Goal: Task Accomplishment & Management: Use online tool/utility

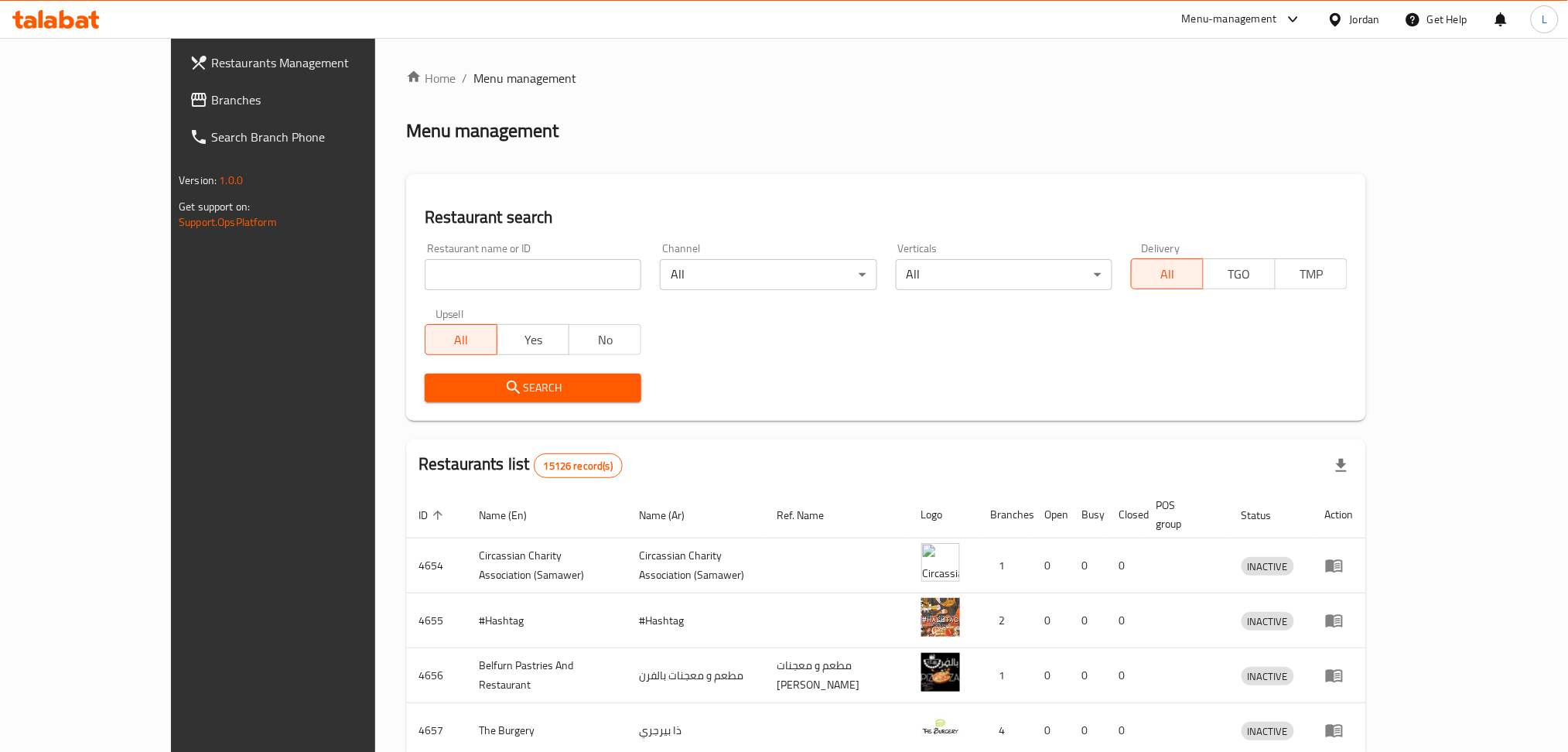
click at [425, 282] on input "search" at bounding box center [532, 274] width 216 height 31
paste input "773524"
type input "773524"
click at [86, 28] on icon at bounding box center [82, 22] width 13 height 13
click at [211, 101] on span "Branches" at bounding box center [316, 99] width 210 height 18
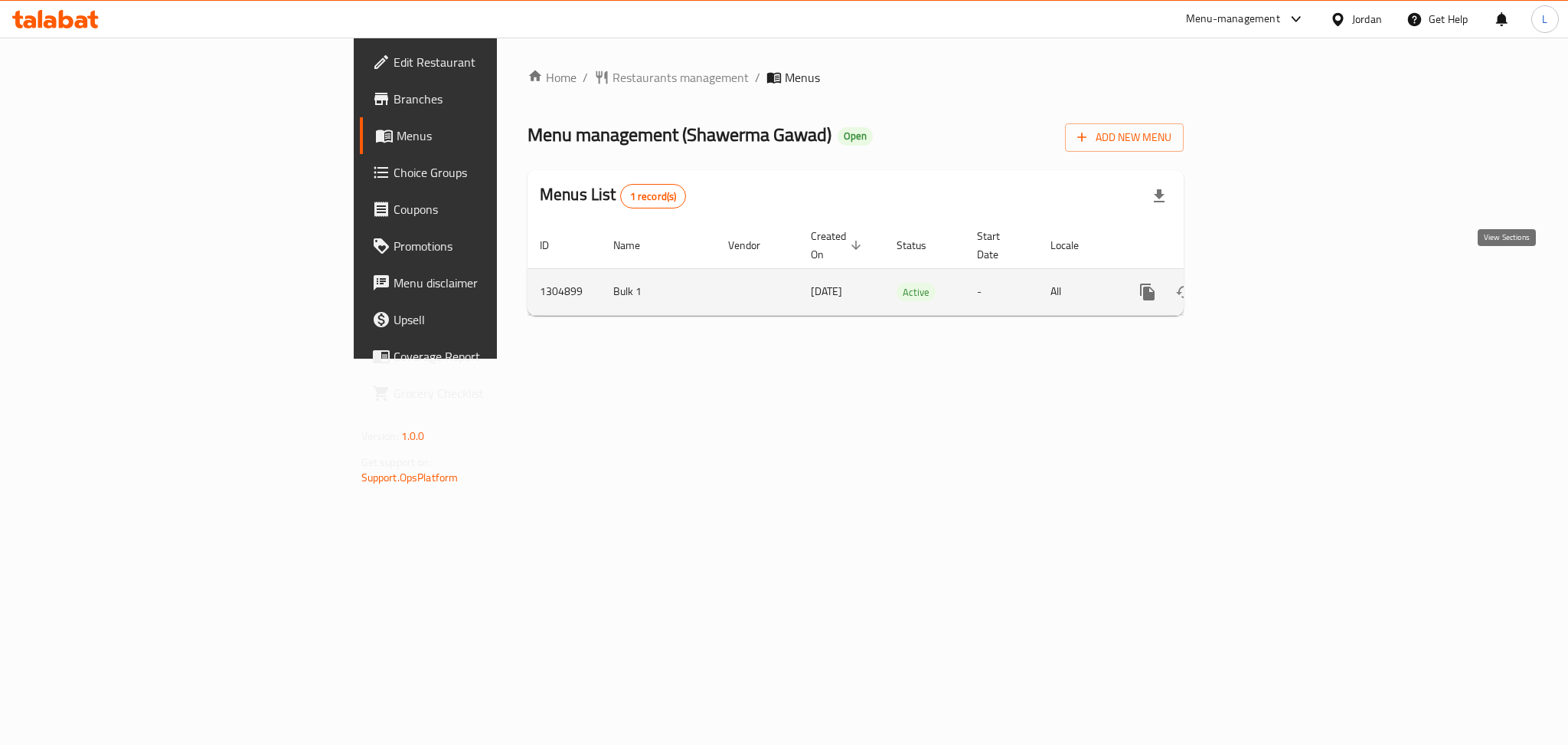
click at [1277, 274] on link "enhanced table" at bounding box center [1258, 292] width 37 height 37
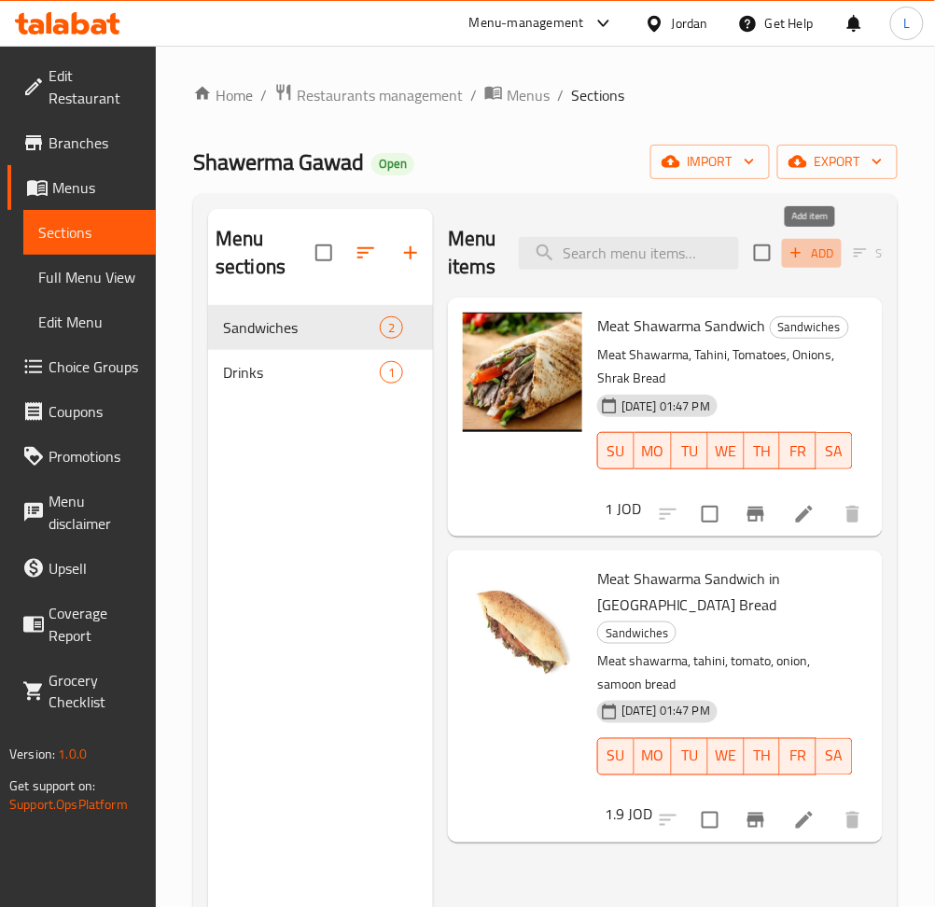
click at [791, 252] on icon "button" at bounding box center [795, 252] width 17 height 17
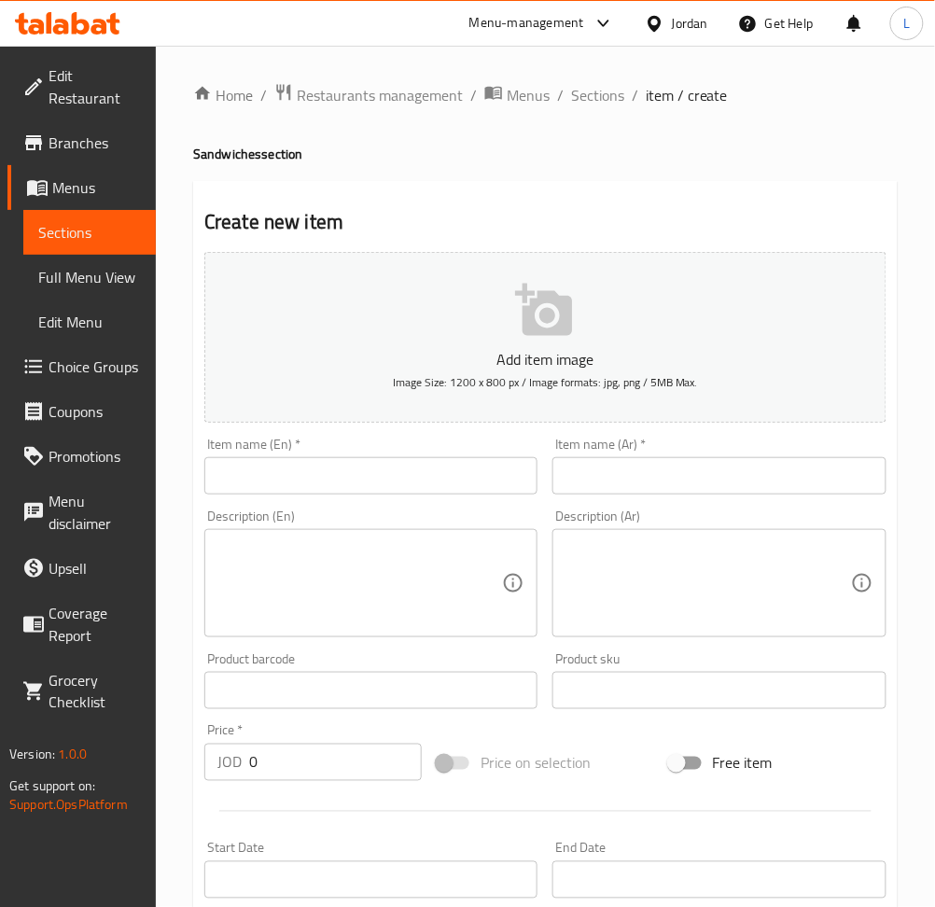
drag, startPoint x: 786, startPoint y: 487, endPoint x: 757, endPoint y: 490, distance: 29.1
click at [786, 487] on input "text" at bounding box center [718, 475] width 333 height 37
paste input "ساندويش شاورما لحم خبز كعك"
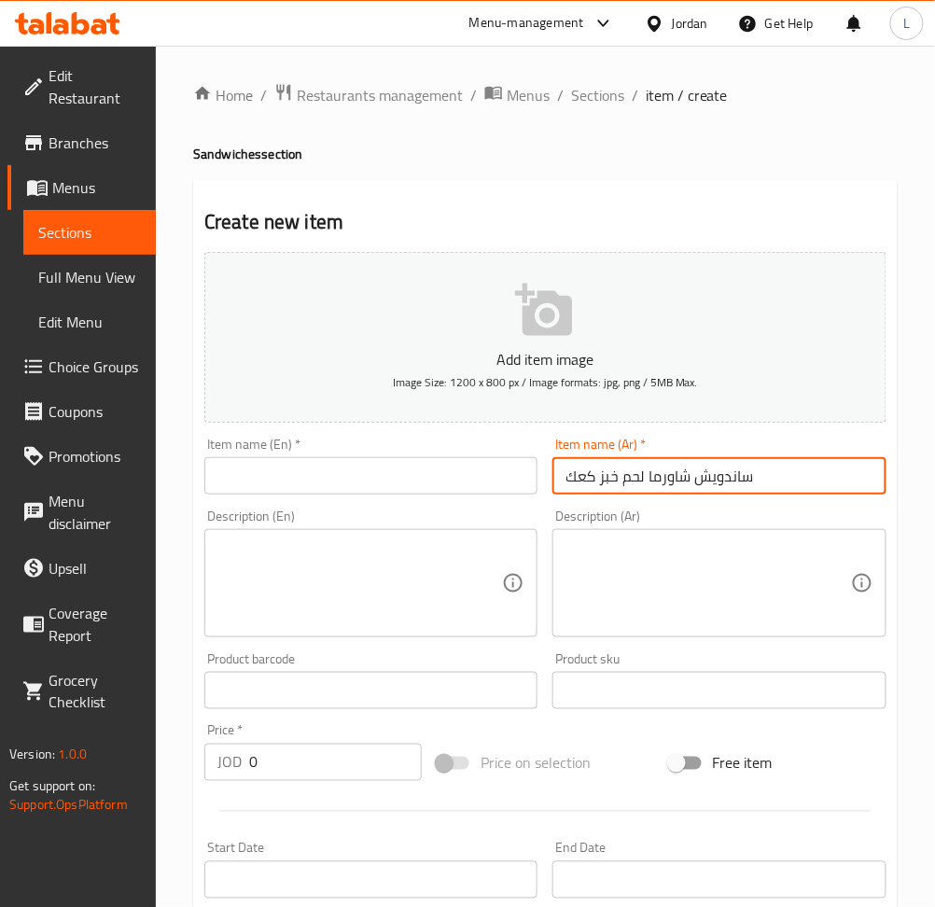
type input "ساندويش شاورما لحم خبز كعك"
click at [484, 479] on input "text" at bounding box center [370, 475] width 333 height 37
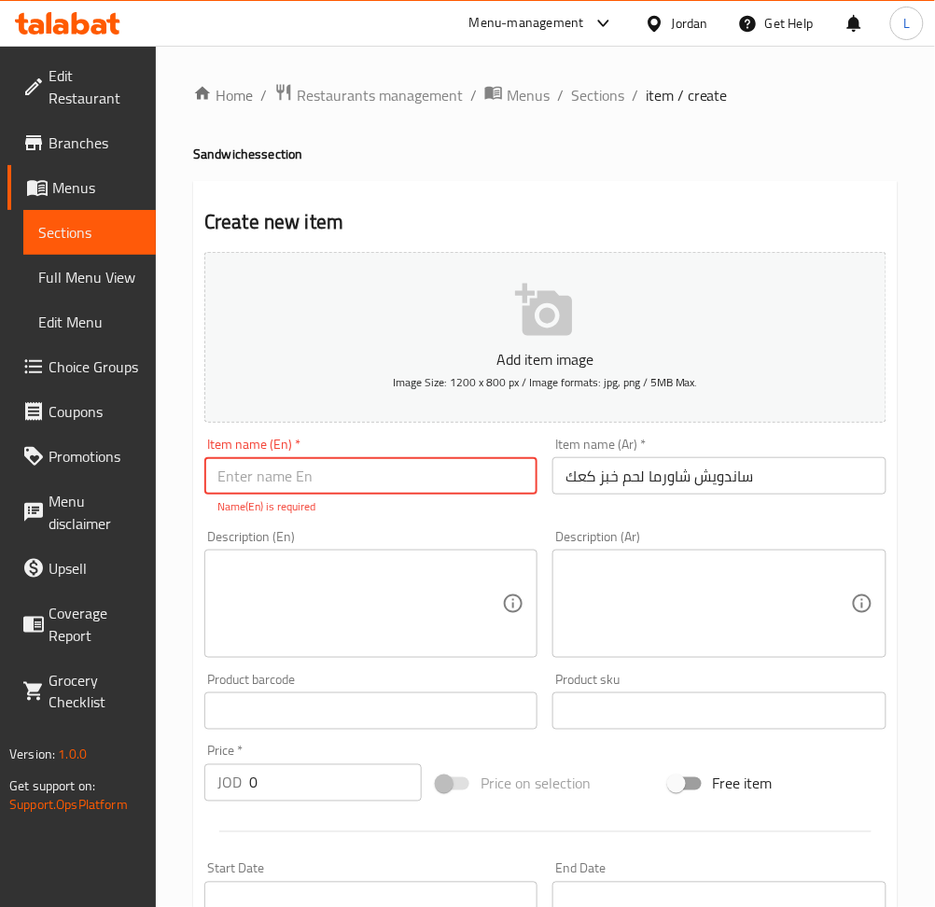
click at [322, 479] on input "text" at bounding box center [370, 475] width 333 height 37
paste input "Meat shawarma sandwich bread cake"
type input "Meat shawarma sandwich bread kaak"
click at [371, 589] on textarea at bounding box center [359, 604] width 285 height 89
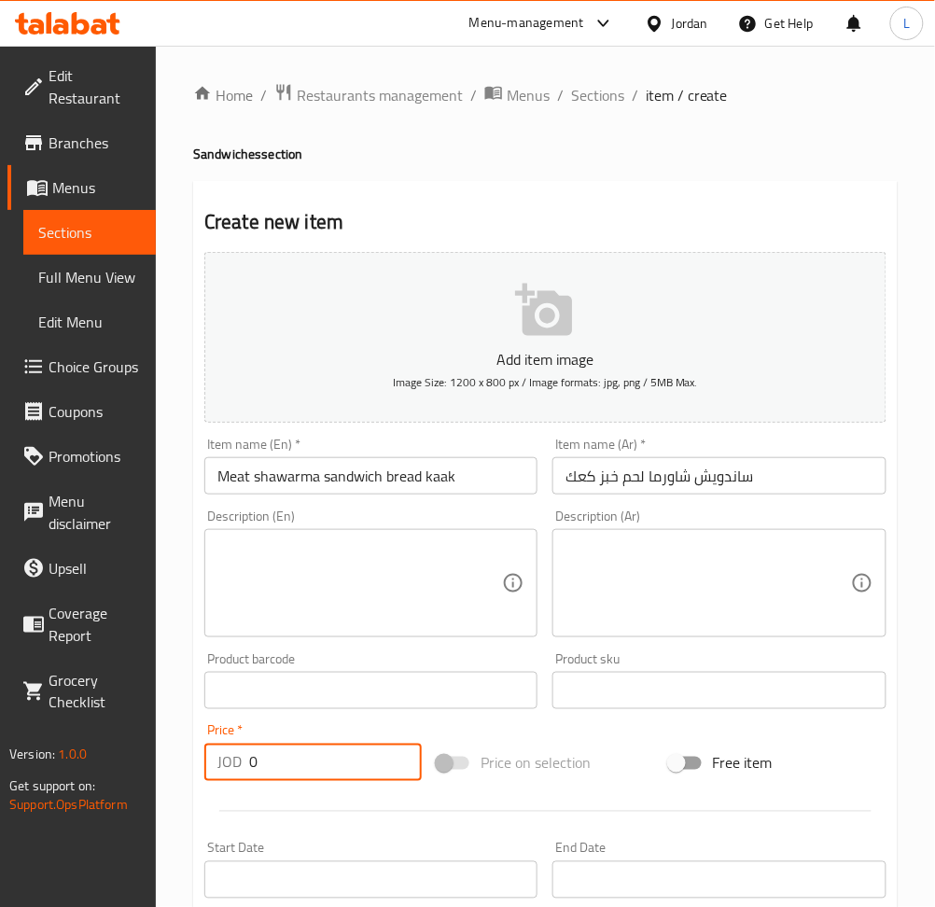
click at [302, 770] on input "0" at bounding box center [335, 761] width 173 height 37
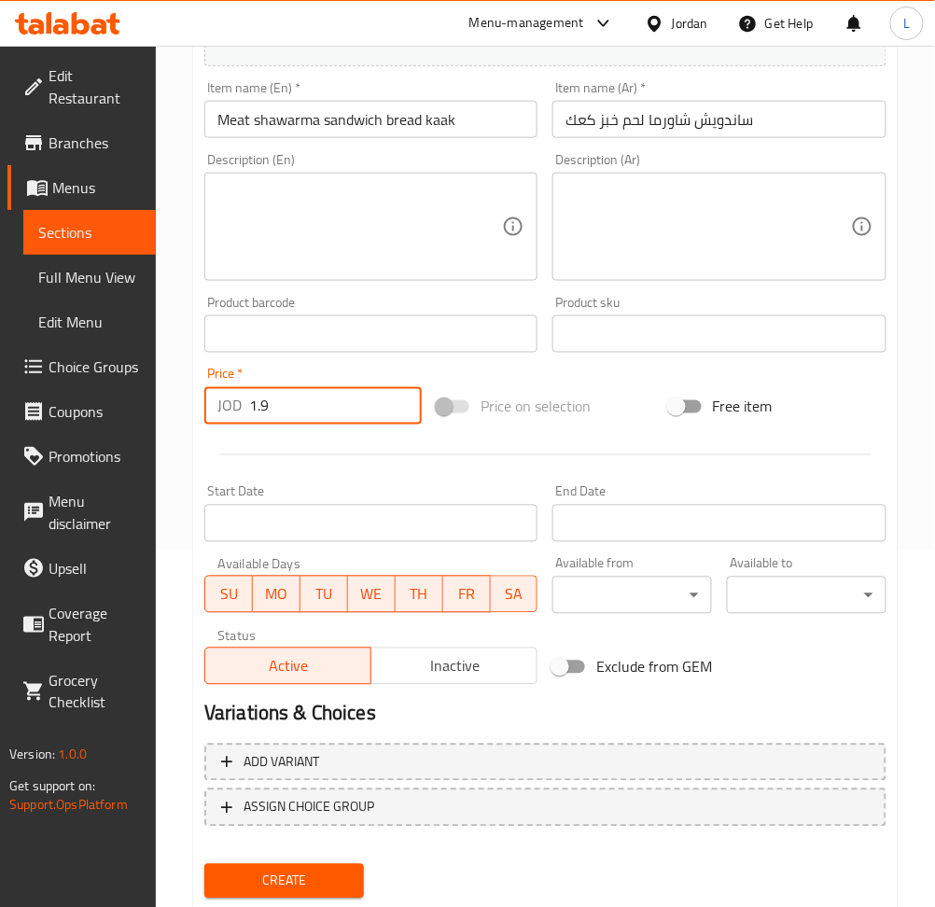
scroll to position [408, 0]
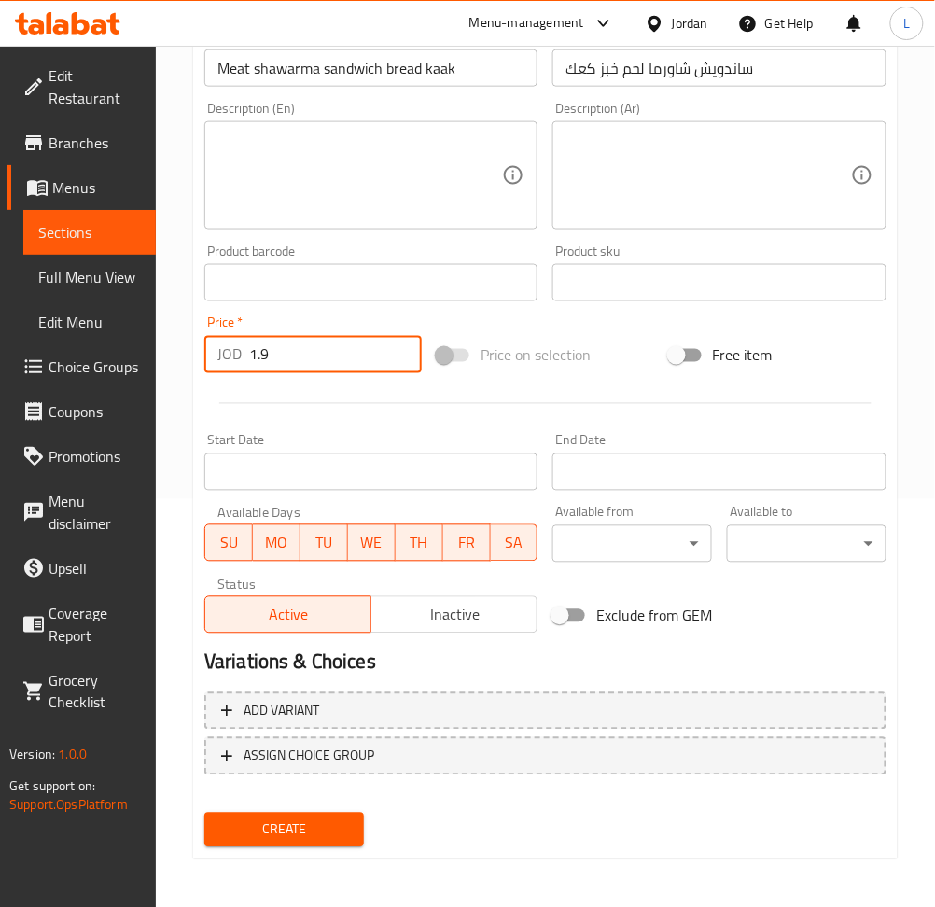
type input "1.9"
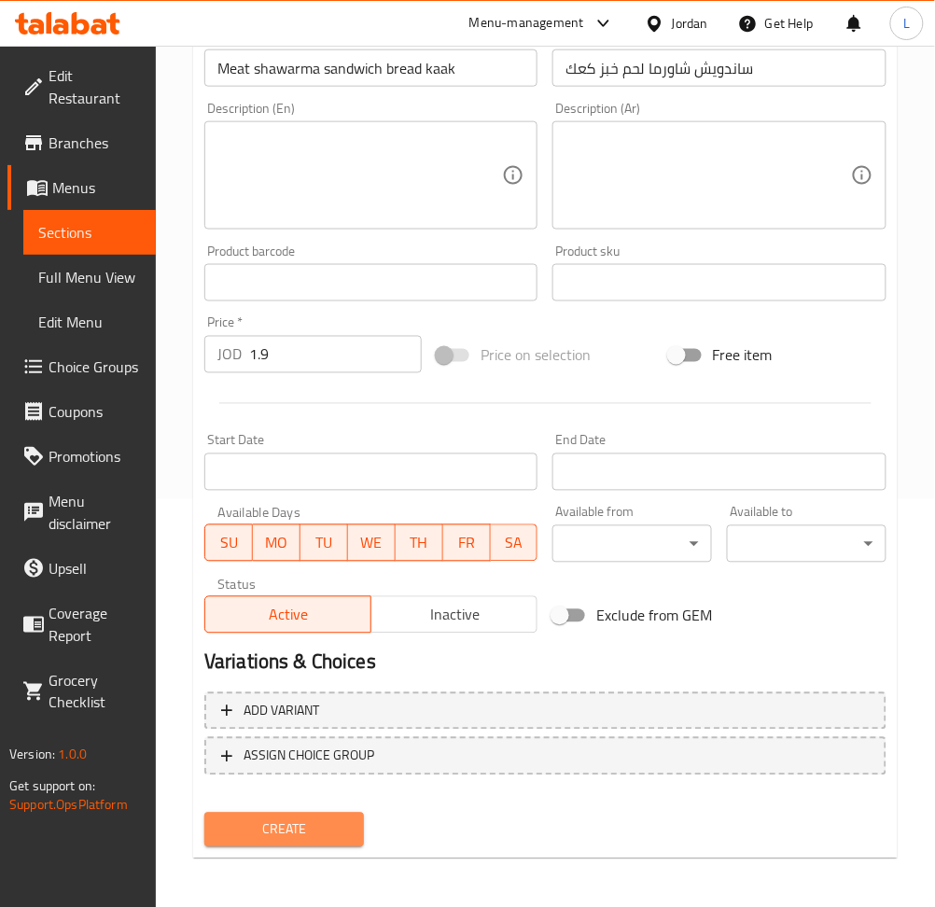
click at [279, 823] on span "Create" at bounding box center [284, 829] width 130 height 23
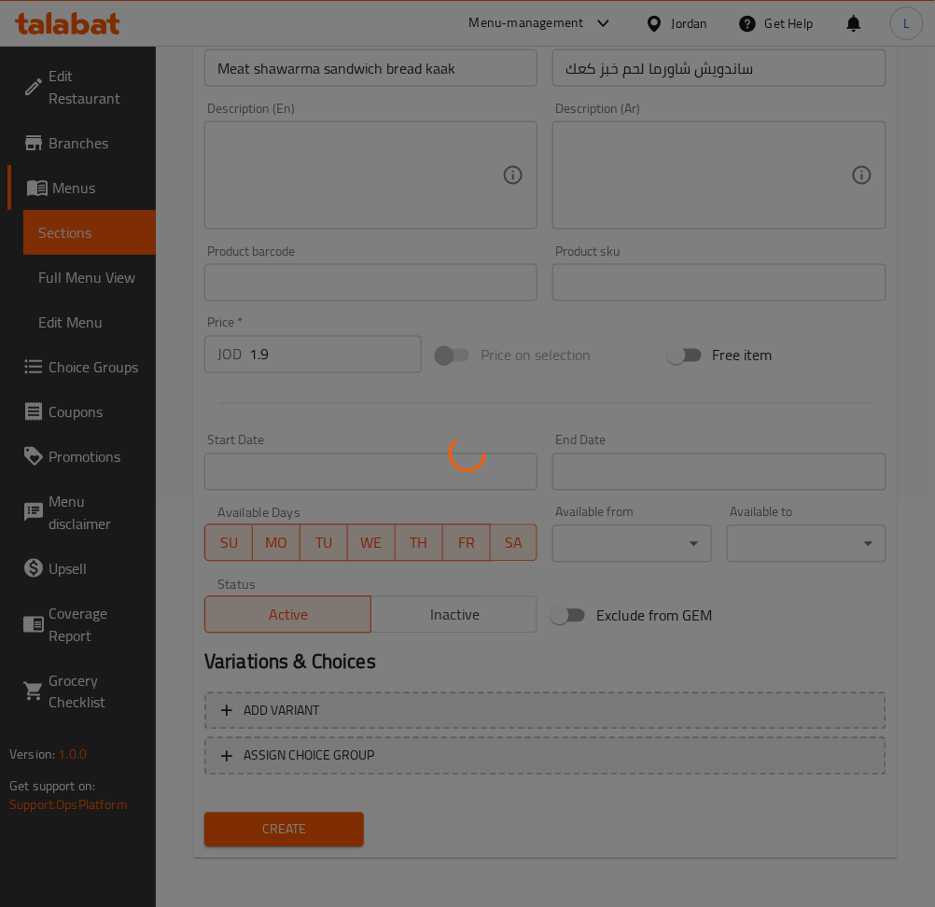
type input "0"
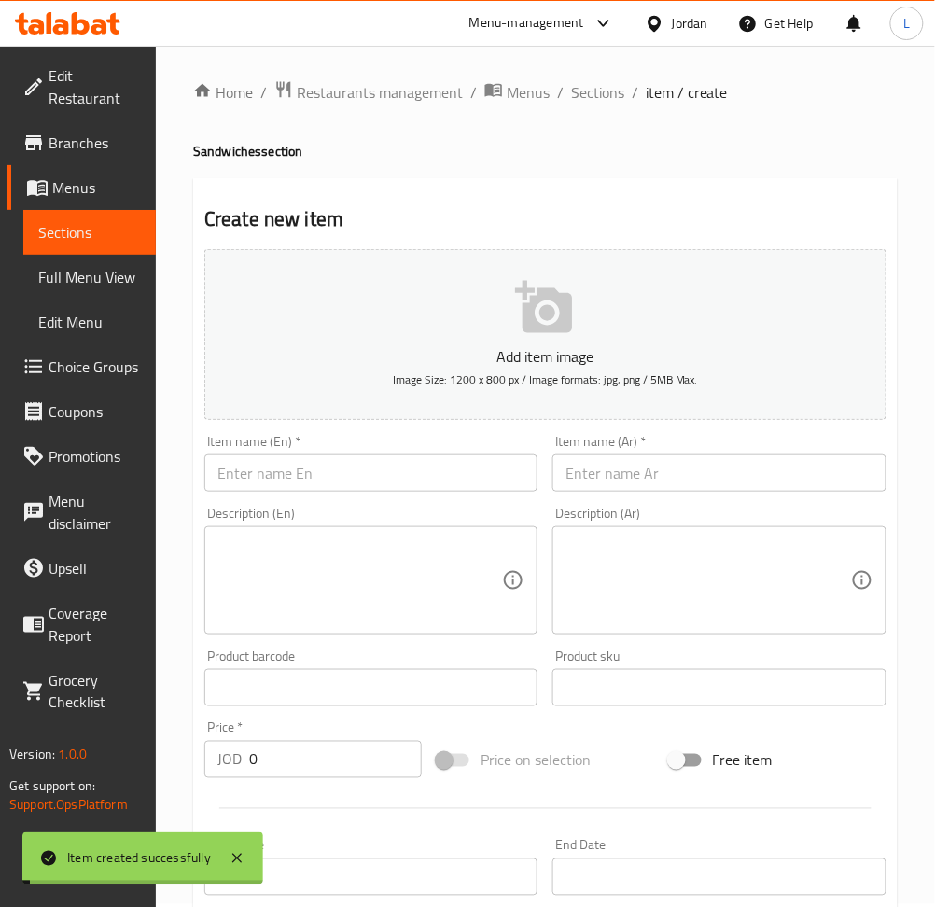
scroll to position [0, 0]
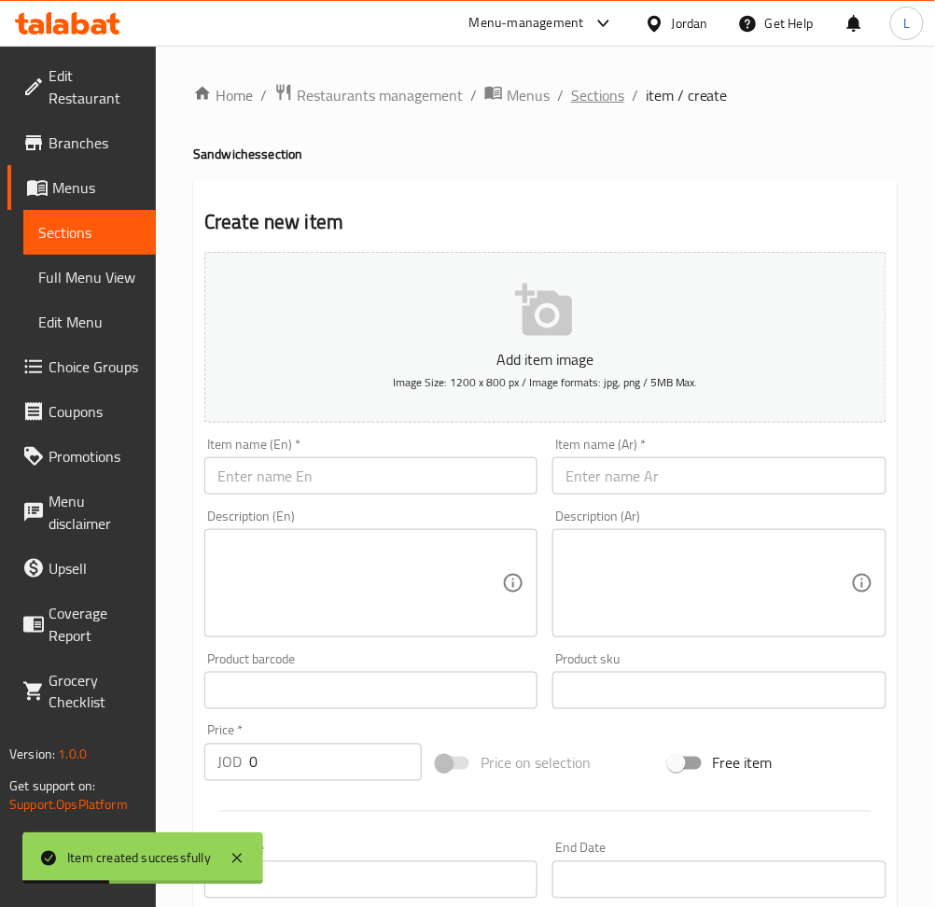
click at [594, 95] on span "Sections" at bounding box center [597, 95] width 53 height 22
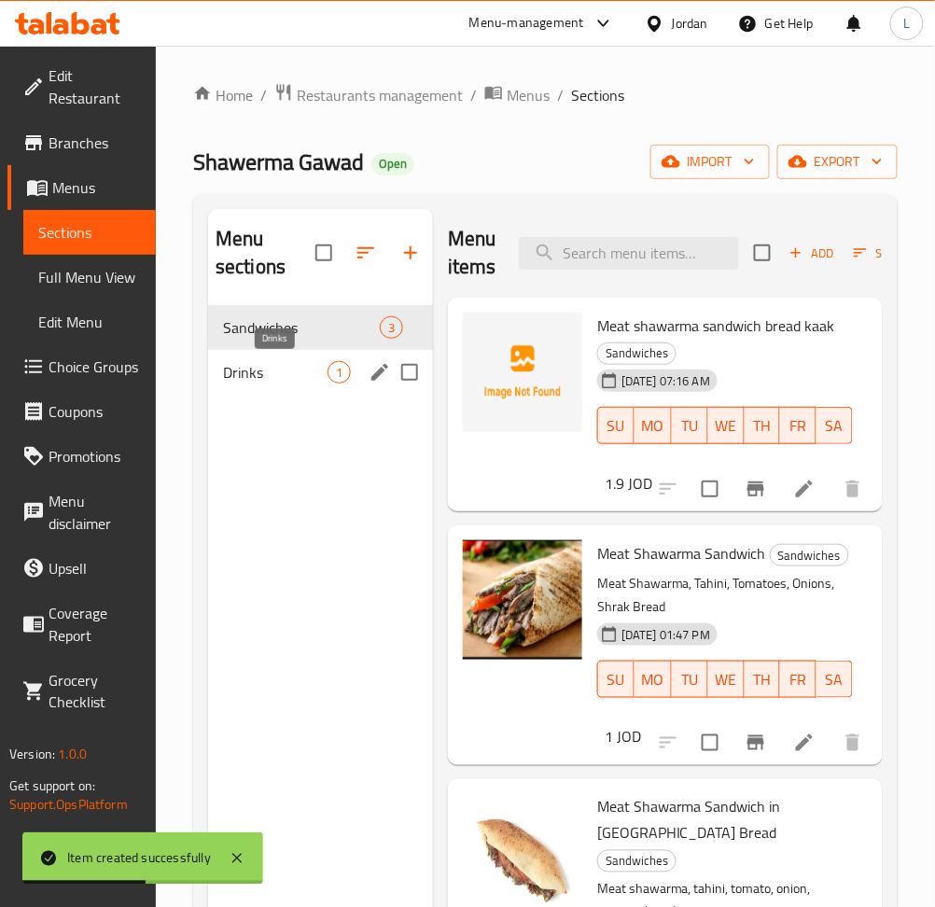
click at [311, 377] on span "Drinks" at bounding box center [275, 372] width 104 height 22
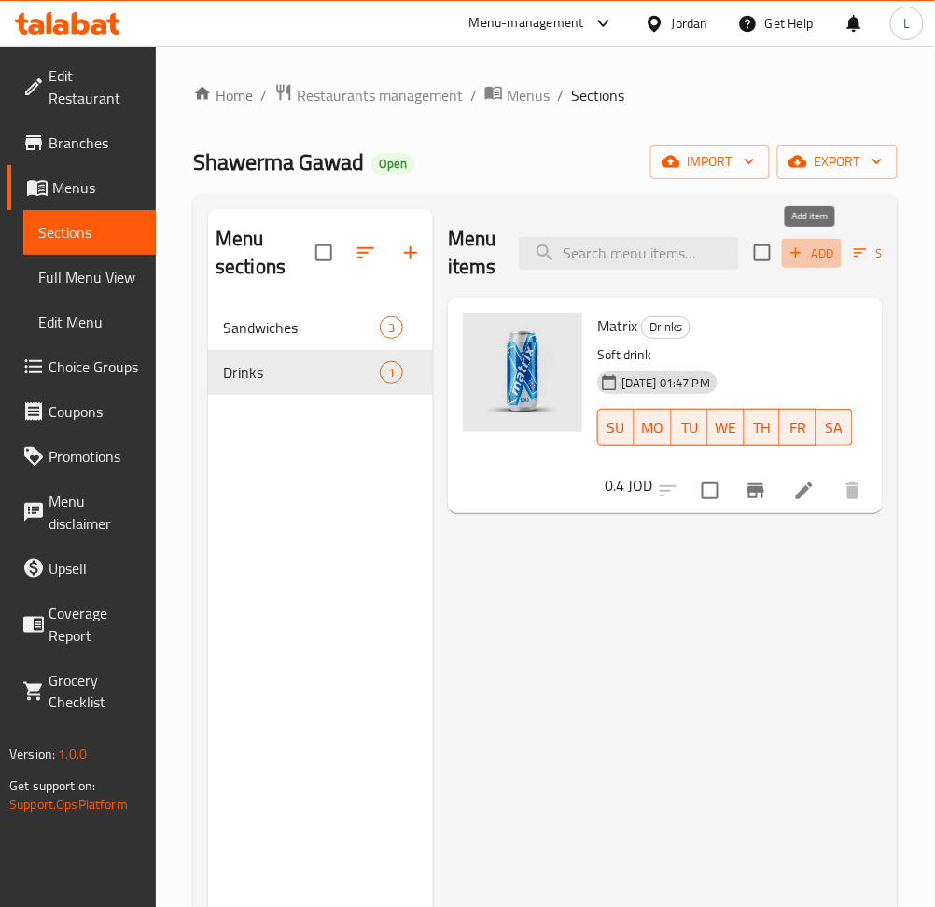
click at [826, 257] on span "Add" at bounding box center [811, 253] width 50 height 21
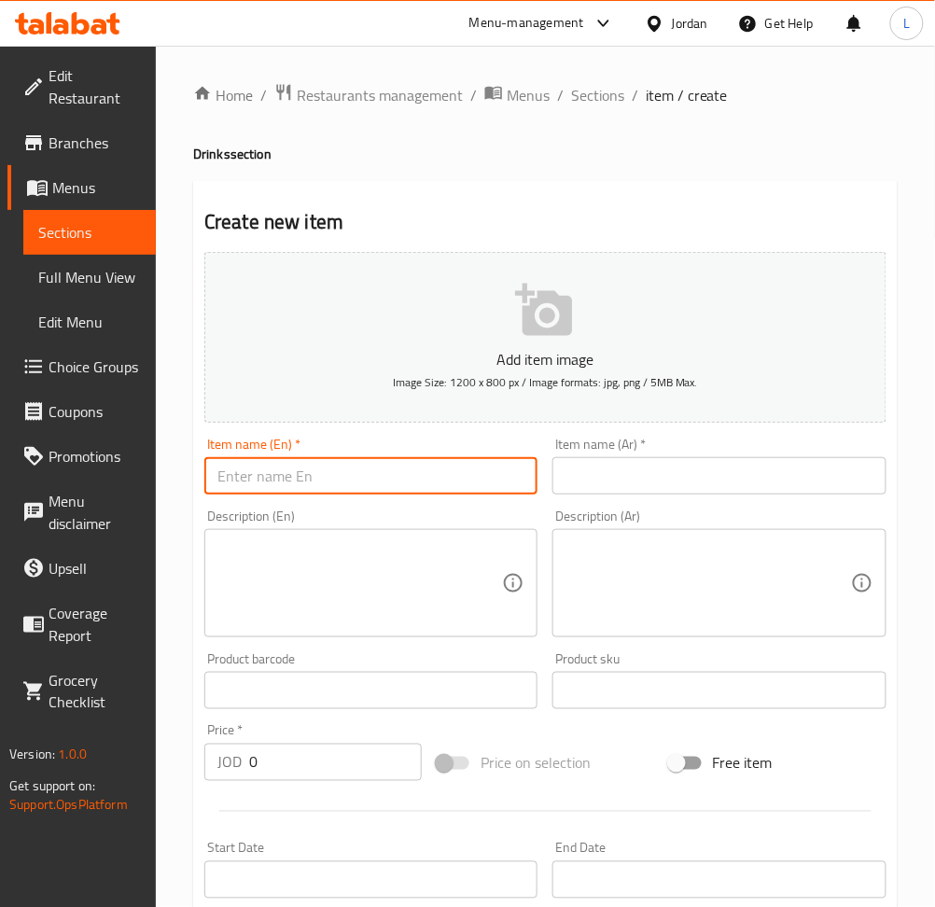
click at [436, 483] on input "text" at bounding box center [370, 475] width 333 height 37
click at [376, 463] on input "matrix cola" at bounding box center [370, 475] width 333 height 37
type input "Matrix Up"
click at [761, 480] on input "text" at bounding box center [718, 475] width 333 height 37
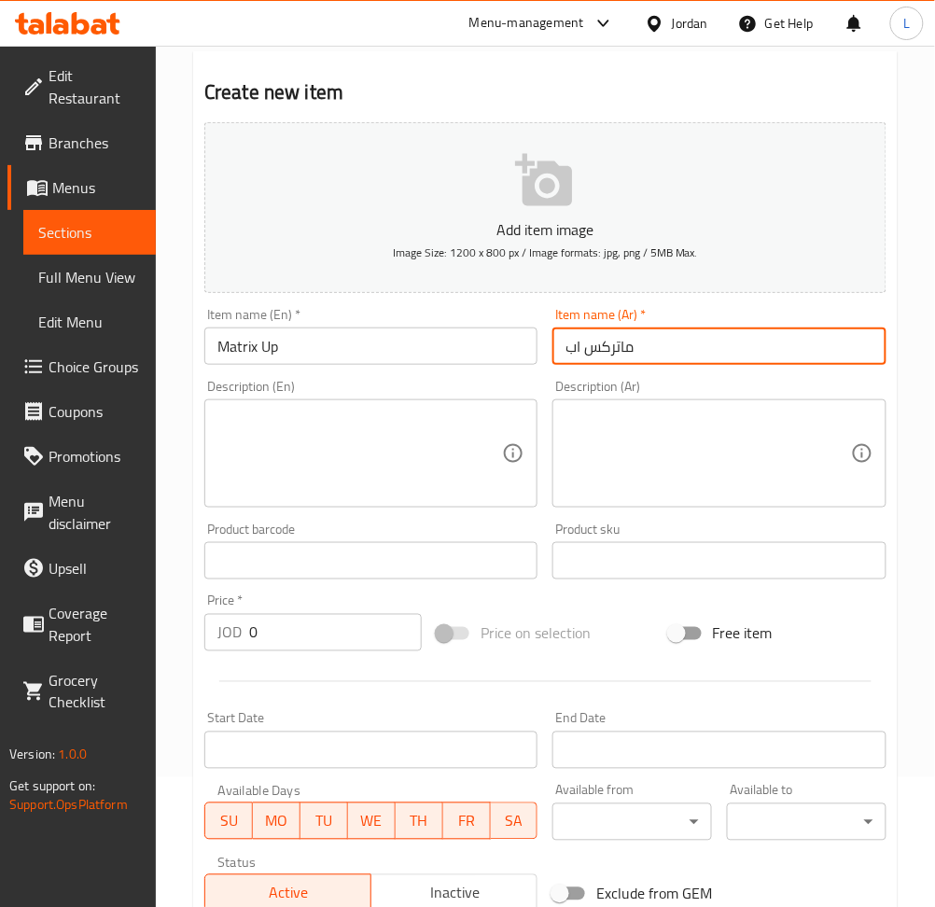
scroll to position [248, 0]
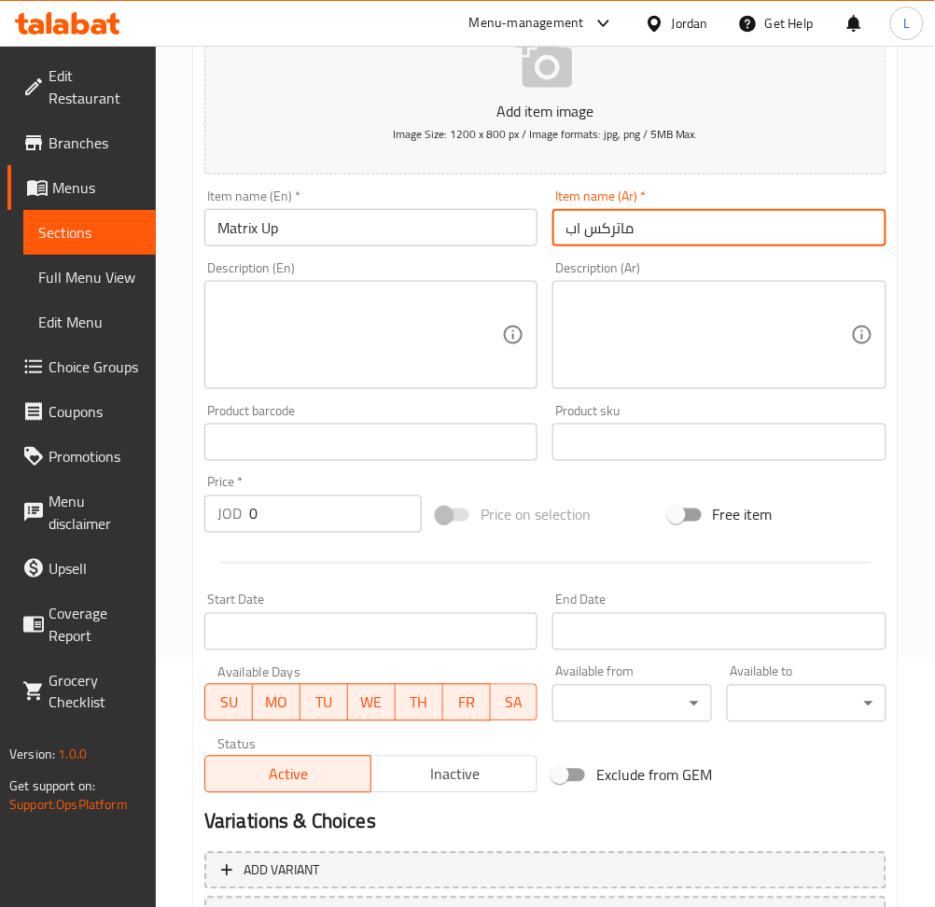
type input "ماتركس اب"
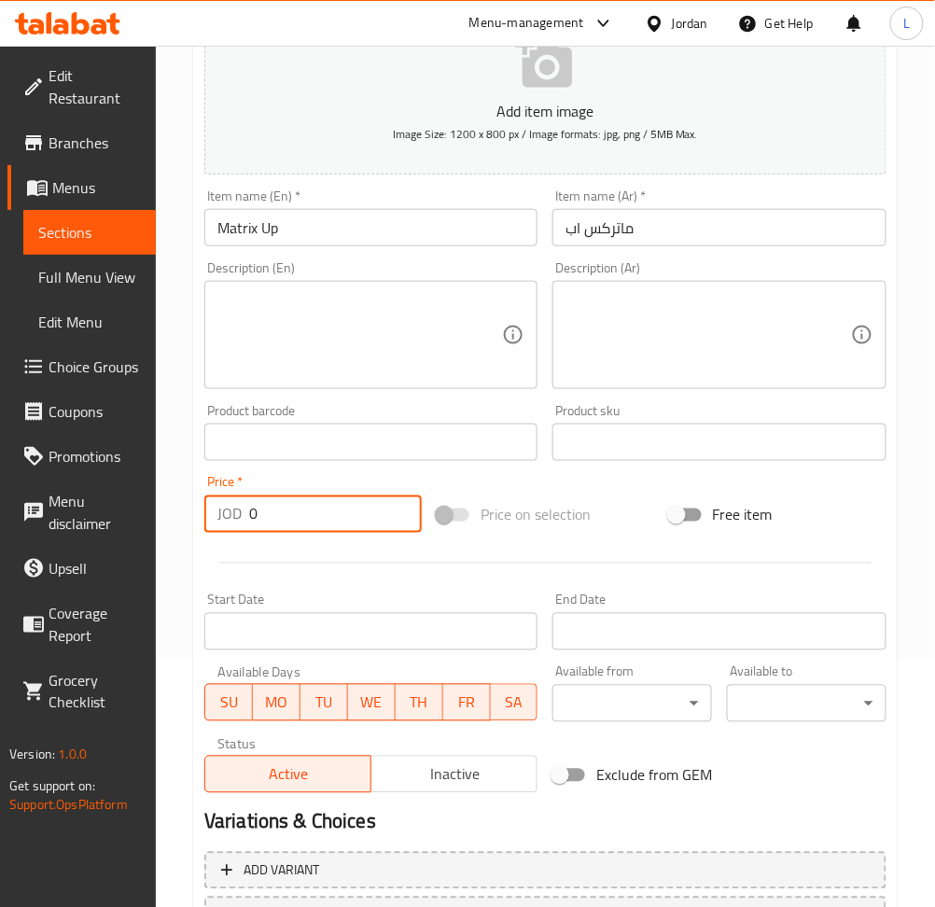
click at [288, 515] on input "0" at bounding box center [335, 513] width 173 height 37
type input "0.4"
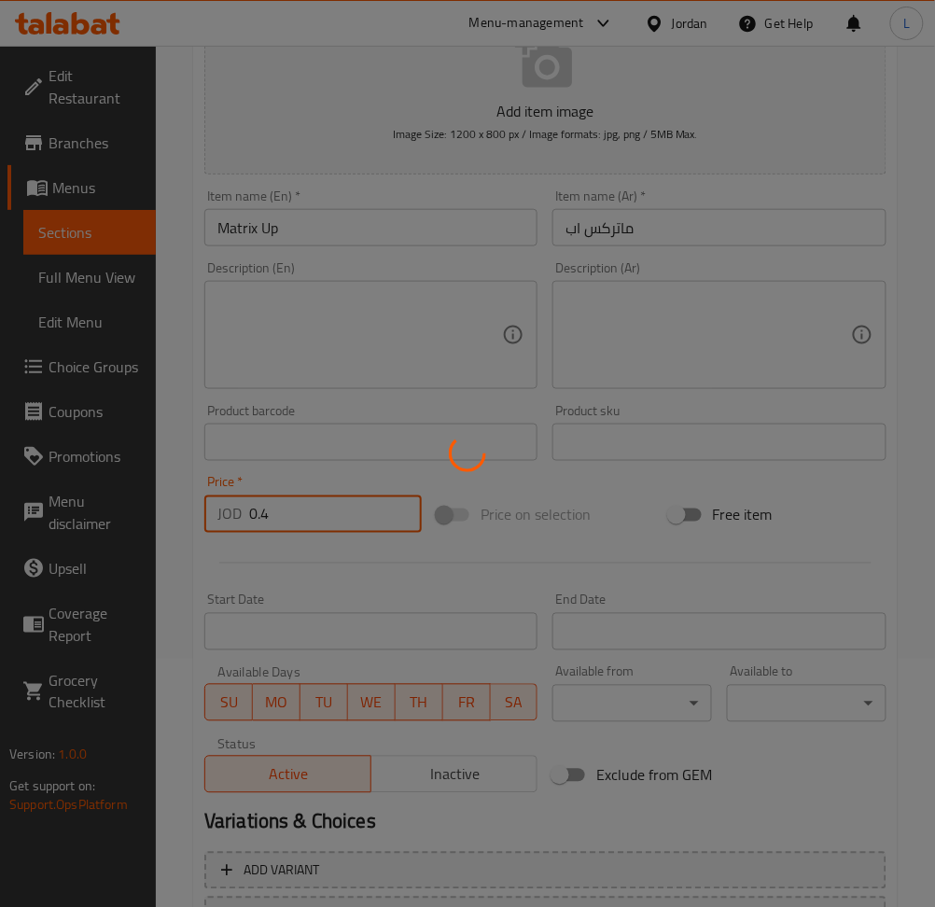
type input "0"
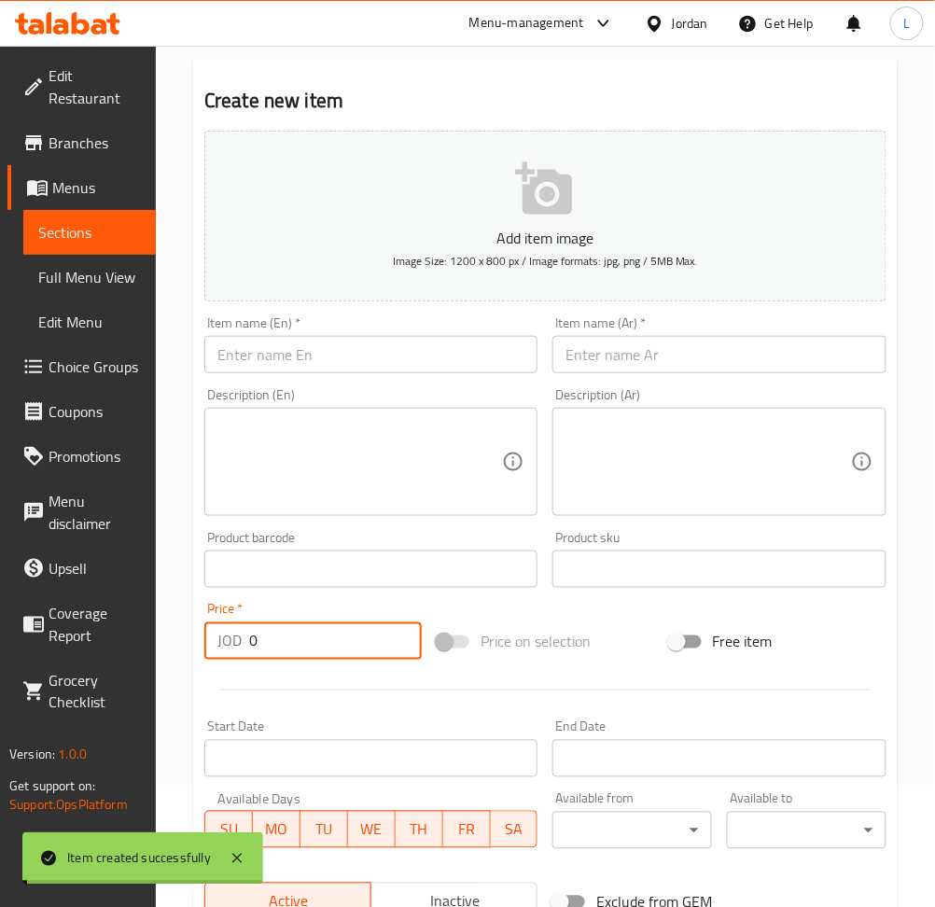
scroll to position [0, 0]
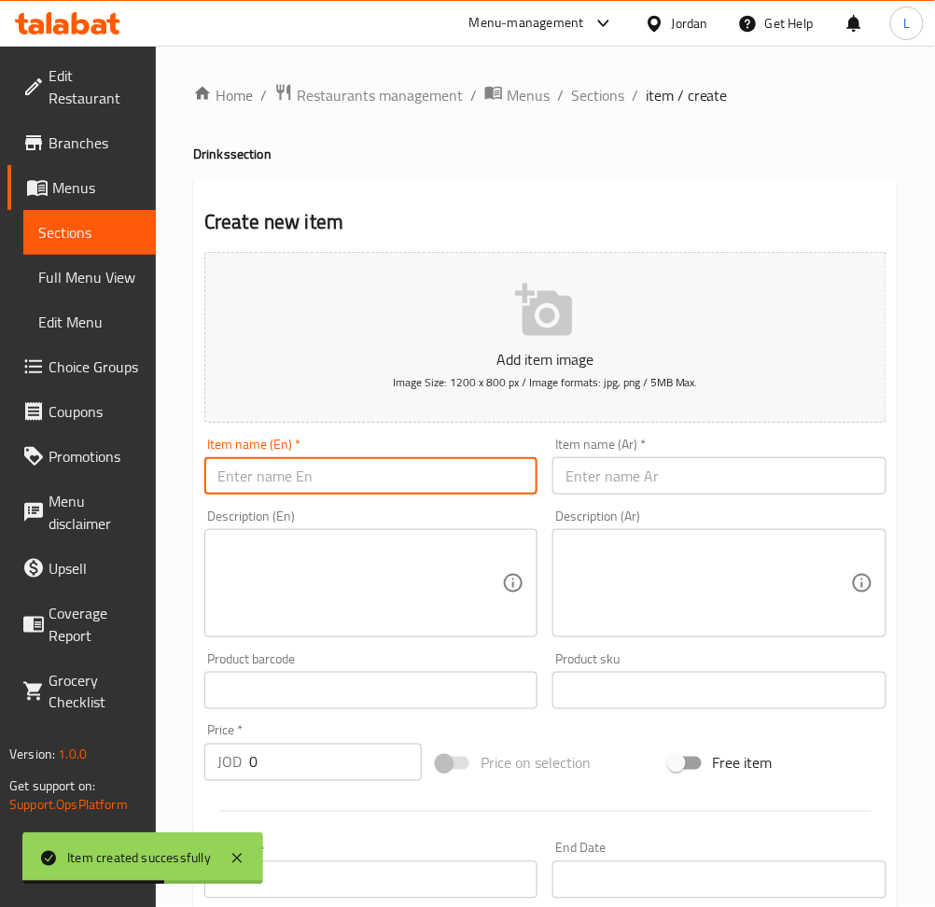
click at [460, 477] on input "text" at bounding box center [370, 475] width 333 height 37
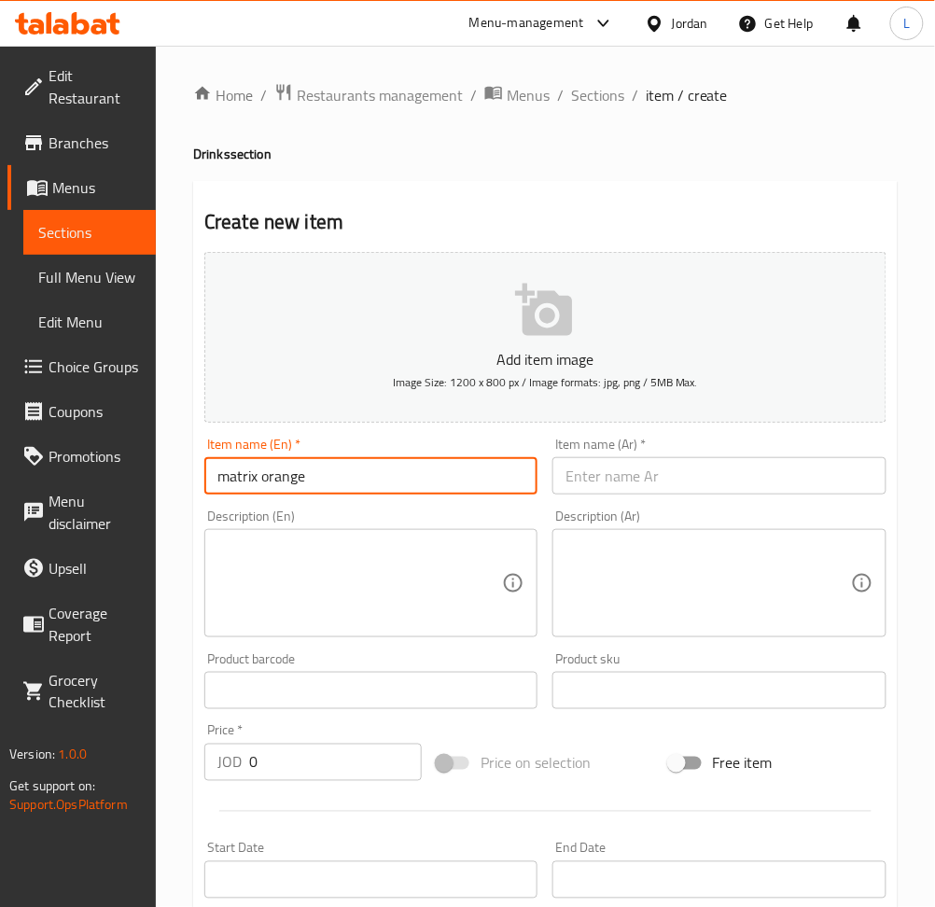
click at [230, 484] on input "matrix orange" at bounding box center [370, 475] width 333 height 37
click at [269, 479] on input "Matrix orange" at bounding box center [370, 475] width 333 height 37
type input "Matrix Orange"
click at [713, 475] on input "text" at bounding box center [718, 475] width 333 height 37
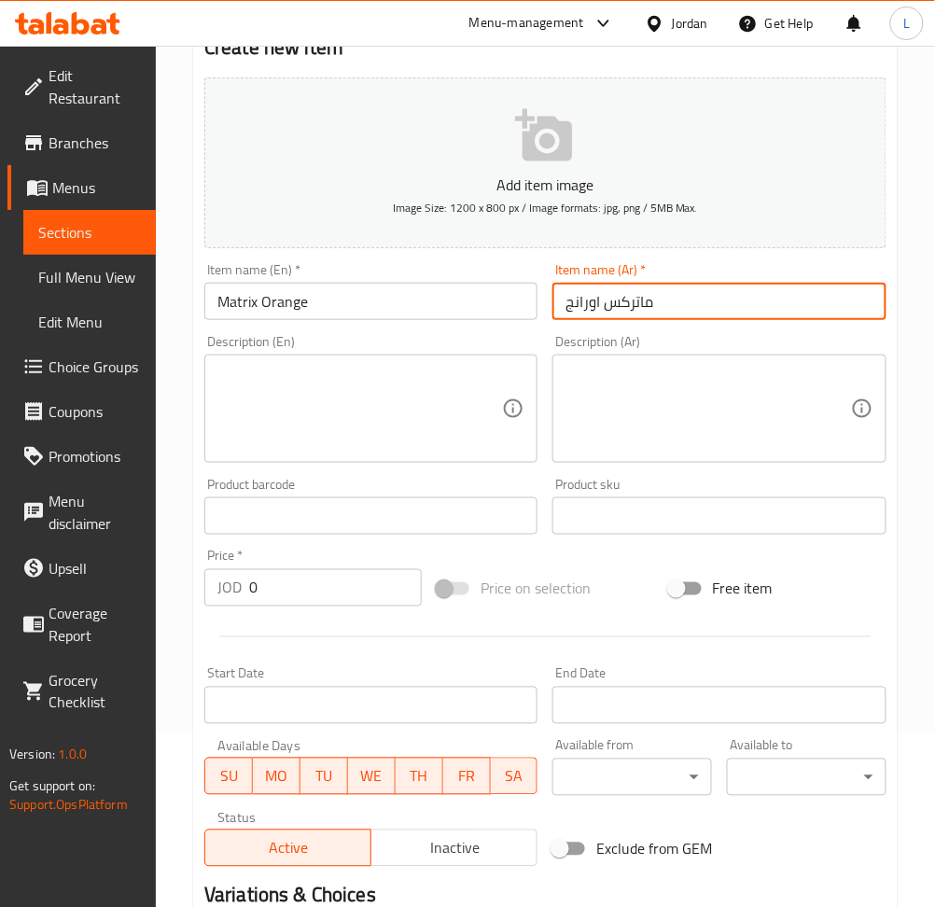
scroll to position [373, 0]
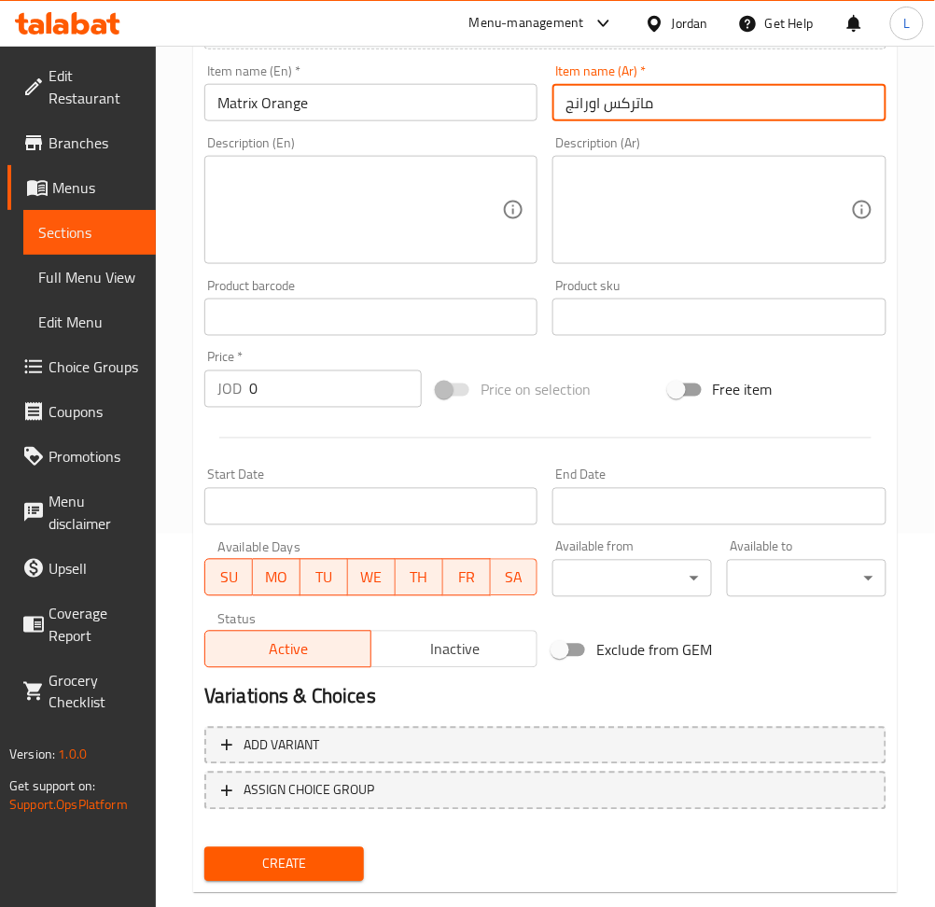
type input "ماتركس اورانج"
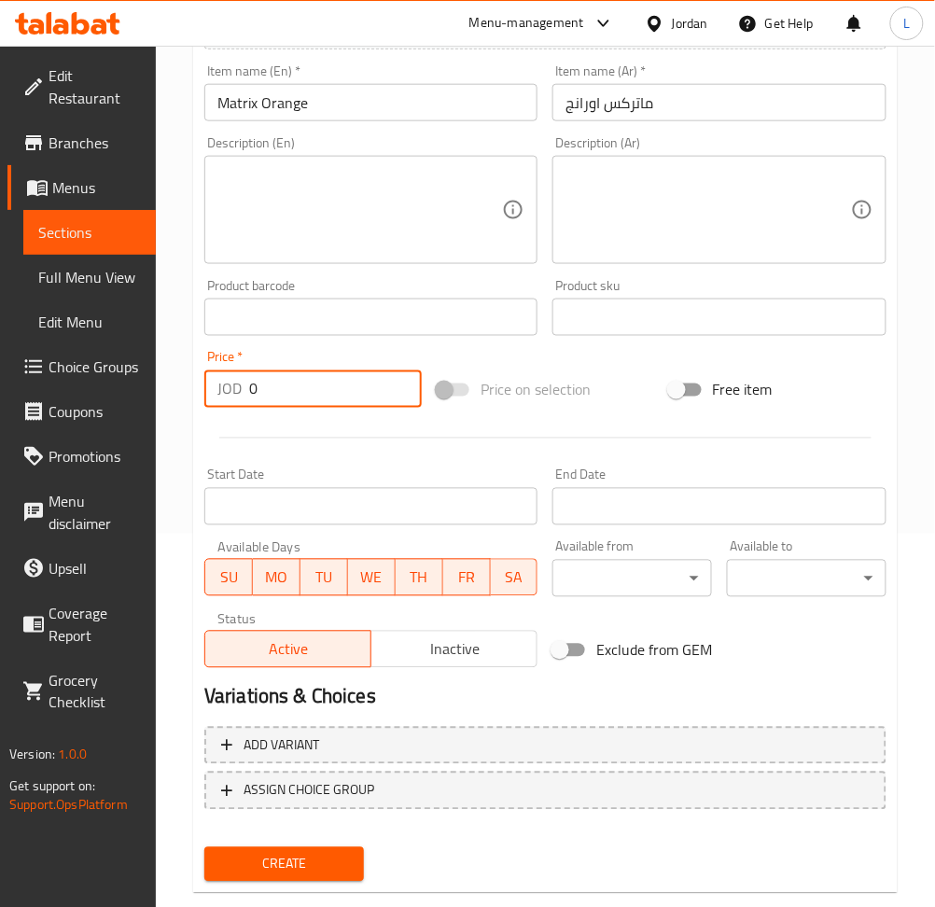
click at [331, 400] on input "0" at bounding box center [335, 388] width 173 height 37
type input "0.4"
click at [204, 847] on button "Create" at bounding box center [284, 864] width 160 height 35
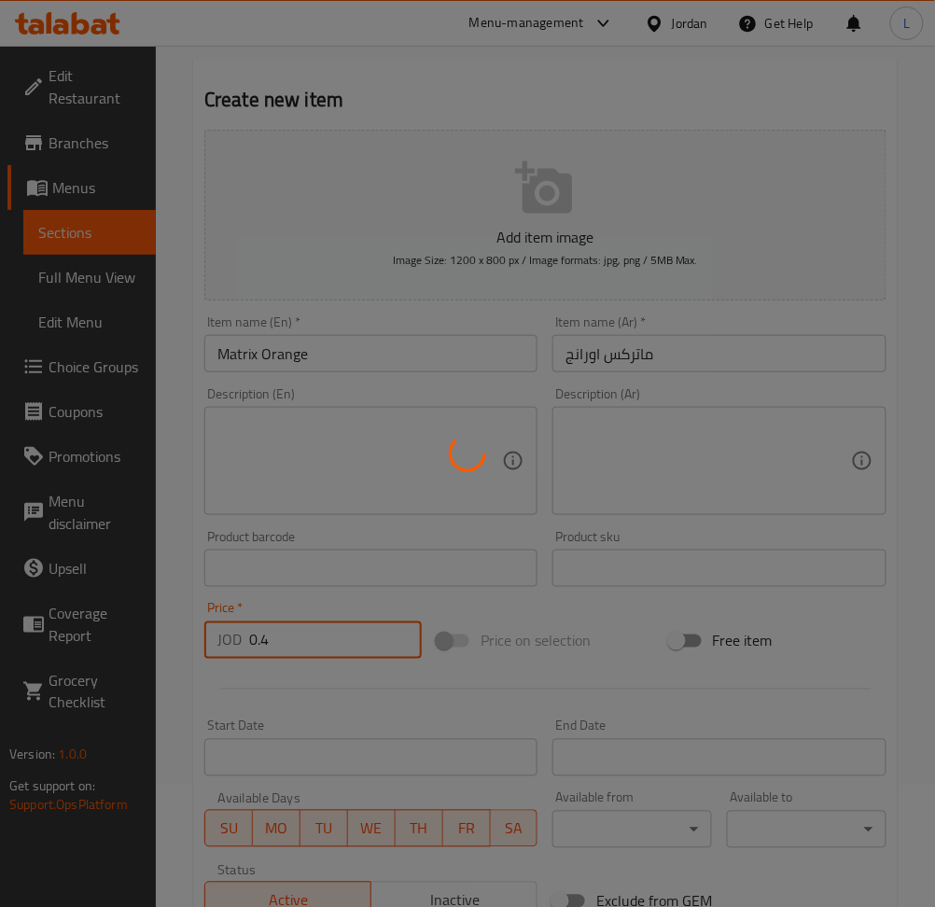
scroll to position [0, 0]
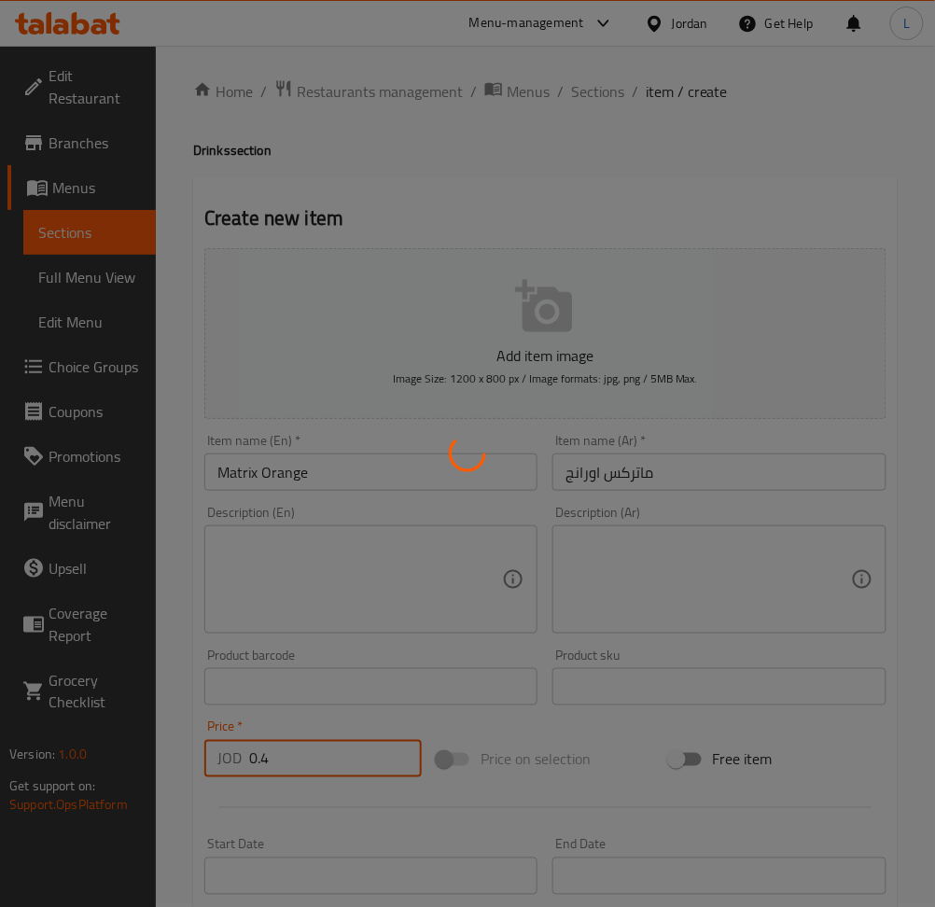
type input "0"
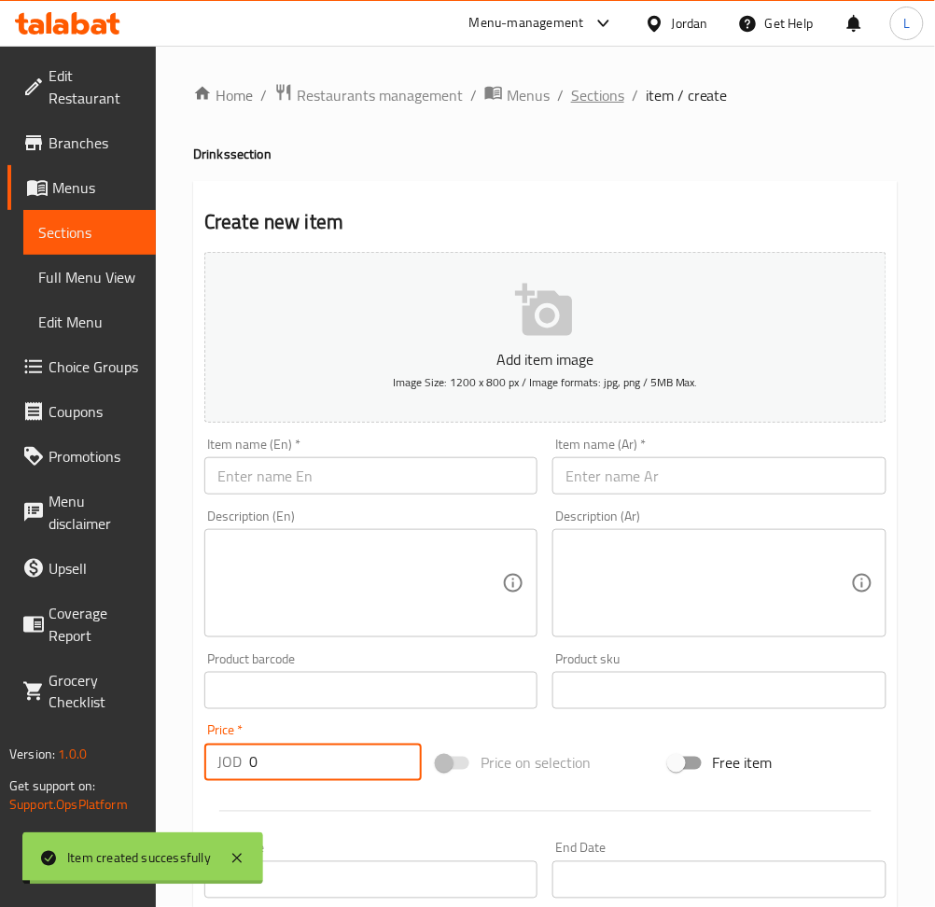
click at [605, 89] on span "Sections" at bounding box center [597, 95] width 53 height 22
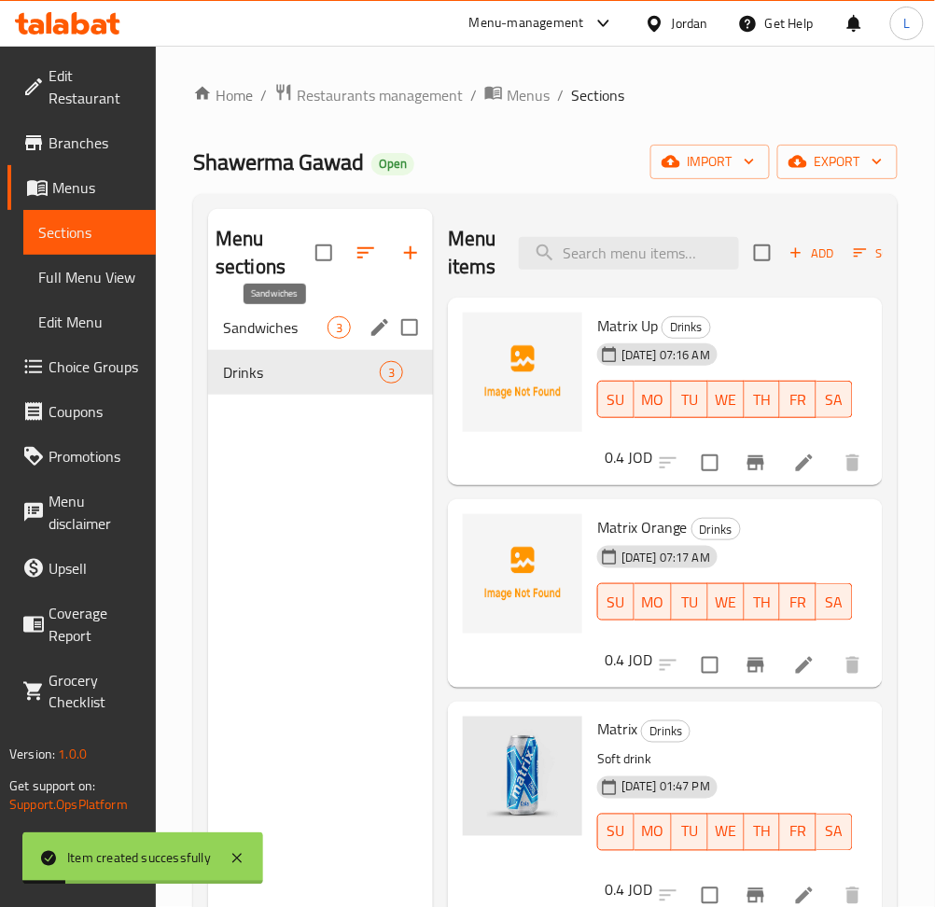
click at [280, 336] on span "Sandwiches" at bounding box center [275, 327] width 104 height 22
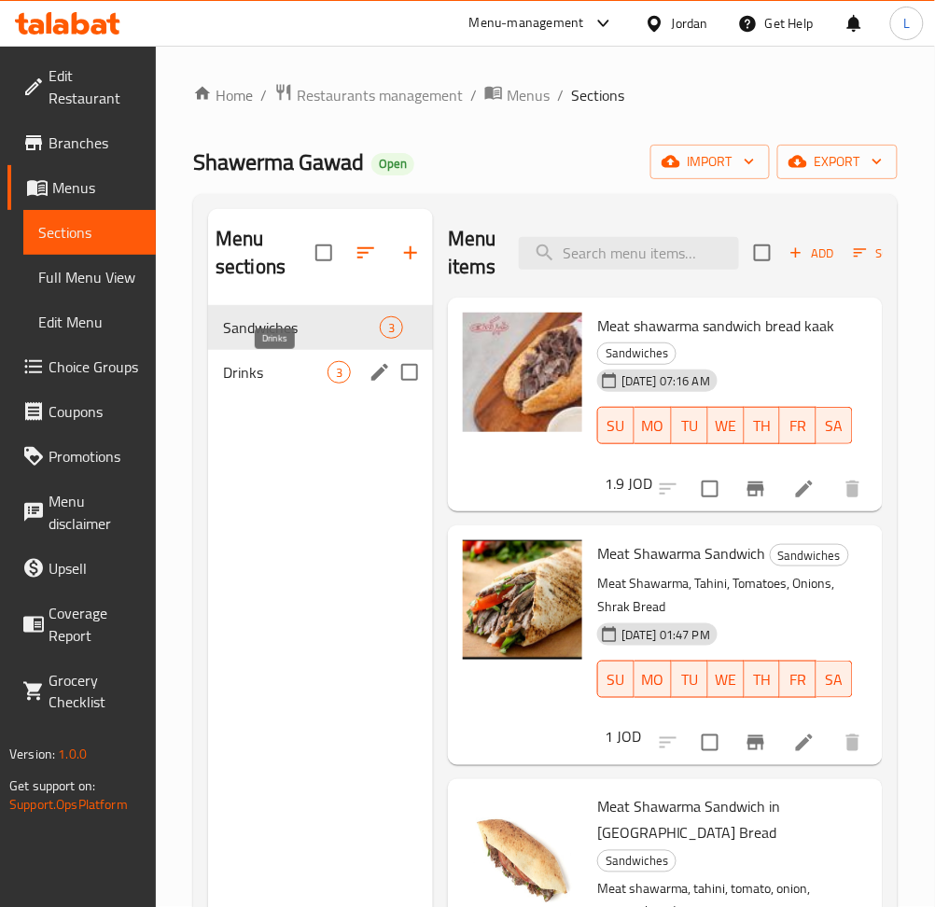
click at [246, 381] on span "Drinks" at bounding box center [275, 372] width 104 height 22
